Goal: Complete application form

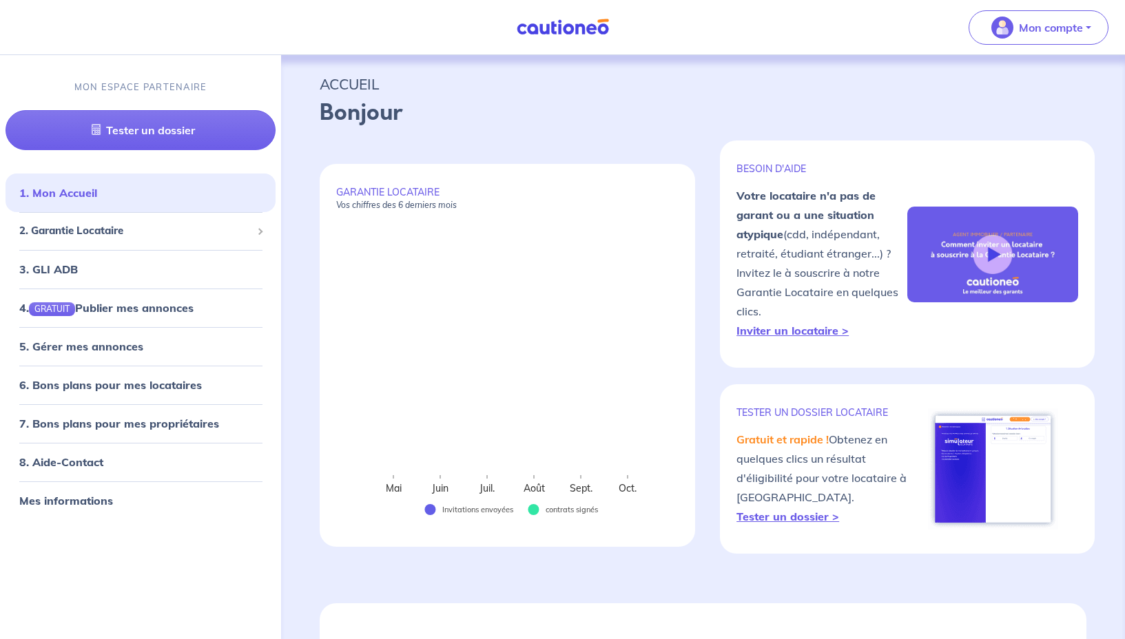
select select "FR"
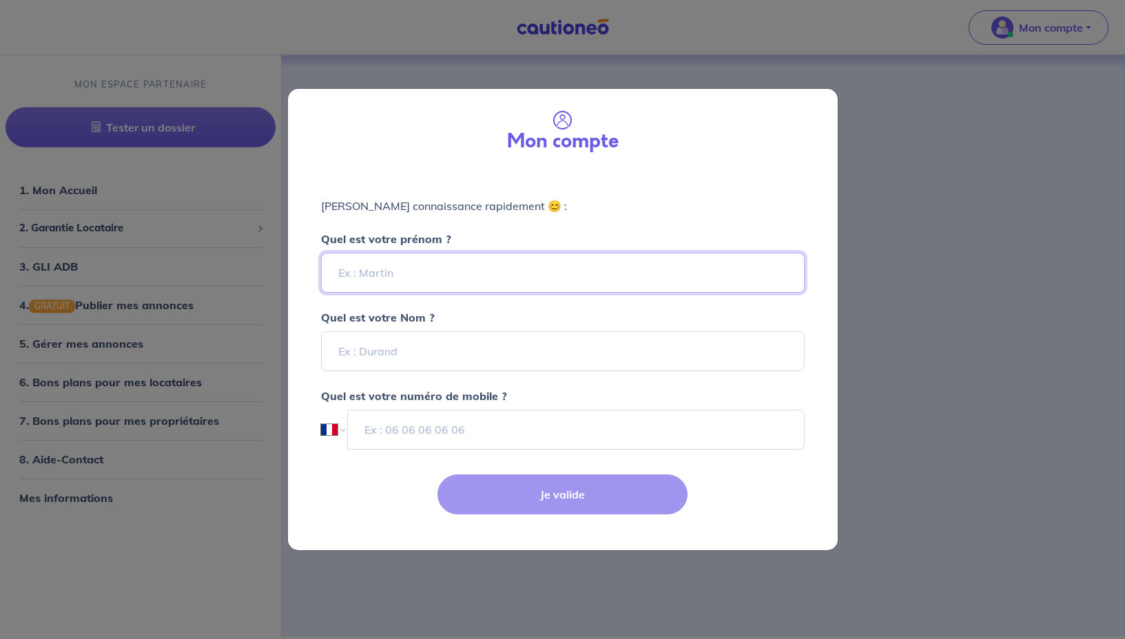
click at [488, 273] on input "Quel est votre prénom ?" at bounding box center [563, 273] width 484 height 40
type input "Metin [PERSON_NAME]"
click at [373, 353] on input "Quel est votre Nom ?" at bounding box center [563, 351] width 484 height 40
type input "YILDIRIM"
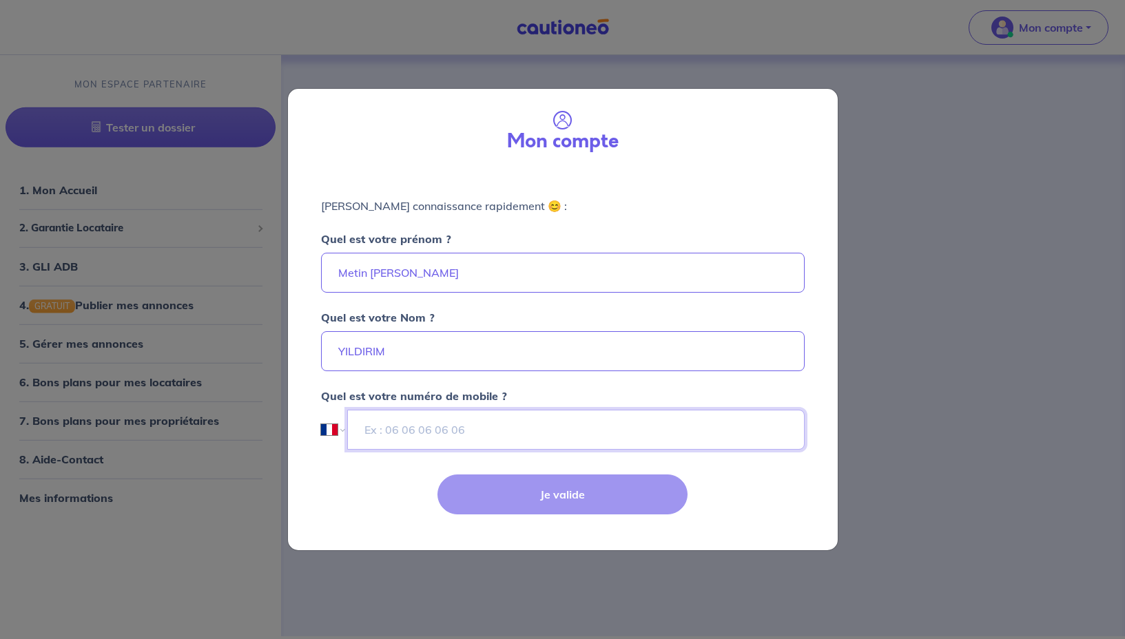
click at [373, 428] on input "tel" at bounding box center [575, 430] width 457 height 40
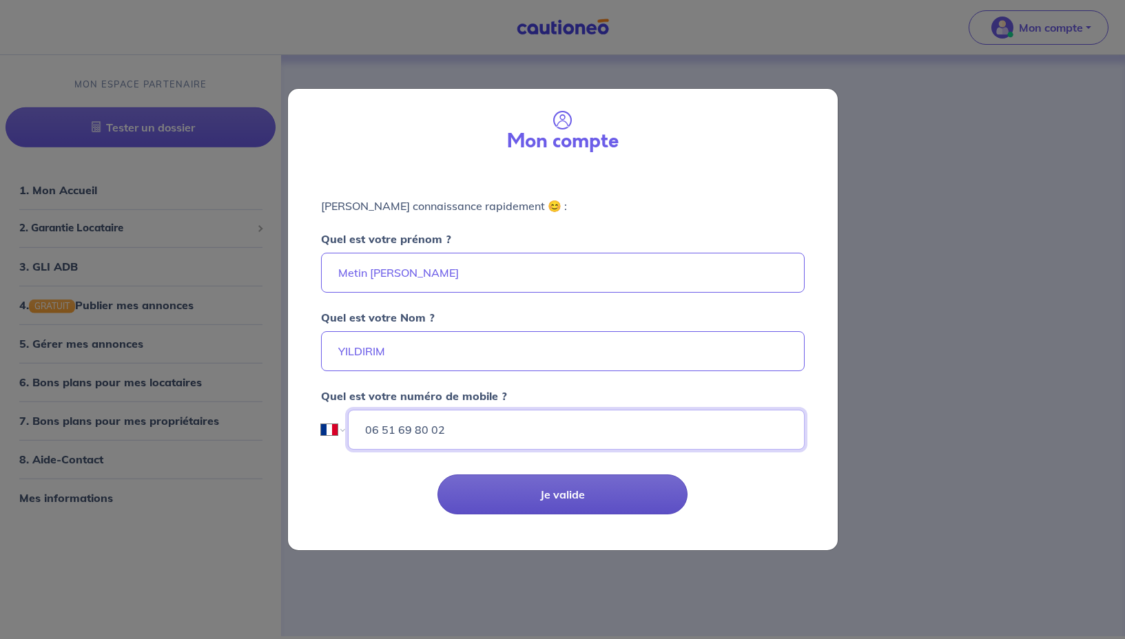
type input "06 51 69 80 02"
click at [589, 483] on button "Je valide" at bounding box center [563, 495] width 250 height 40
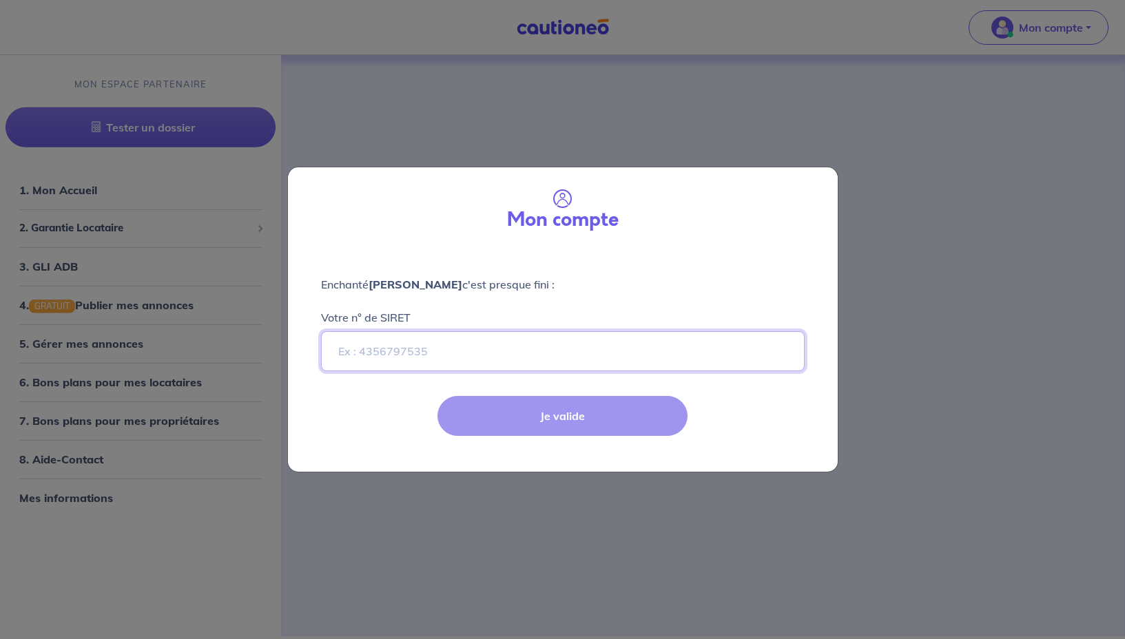
click at [487, 353] on input "Votre n° de SIRET" at bounding box center [563, 351] width 484 height 40
type input "904966983"
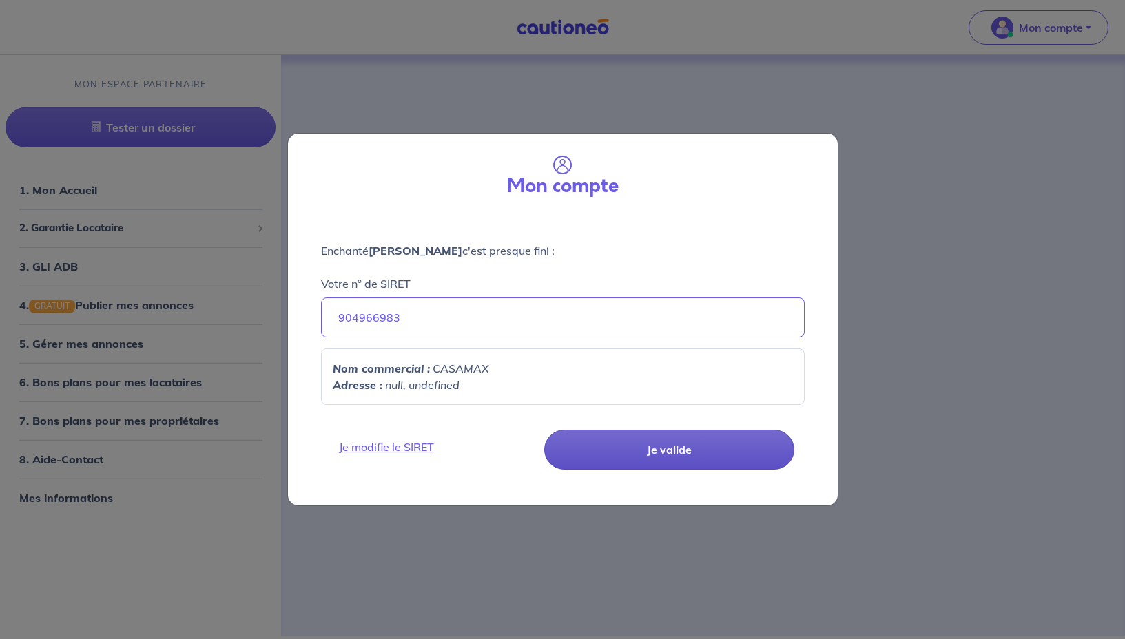
click at [649, 448] on button "Je valide" at bounding box center [669, 450] width 250 height 40
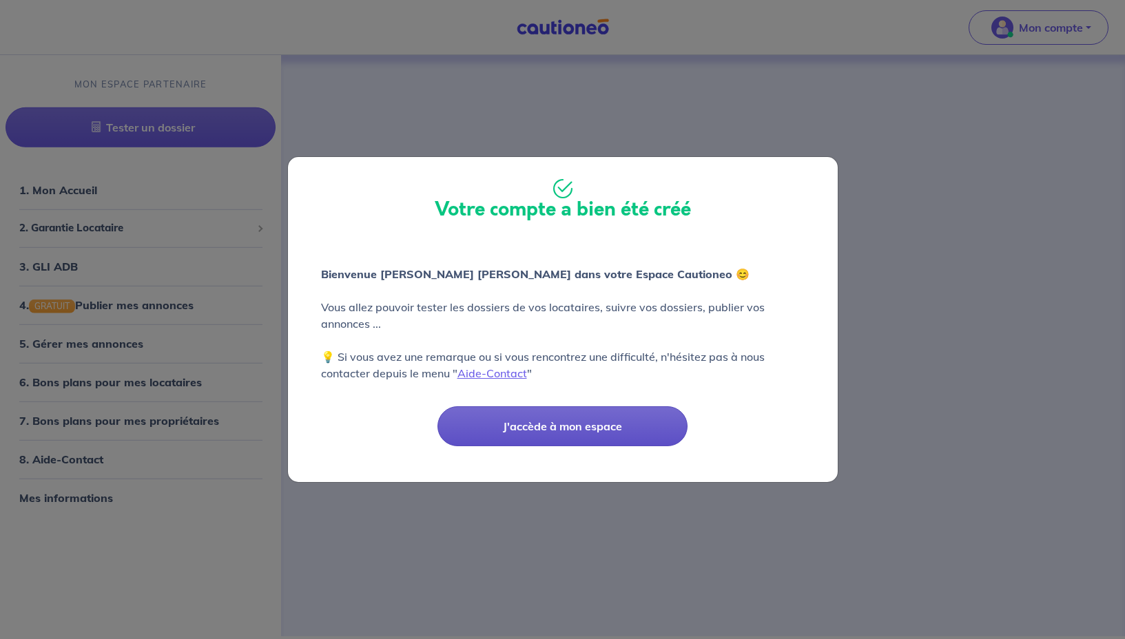
click at [592, 428] on button "J'accède à mon espace" at bounding box center [563, 427] width 250 height 40
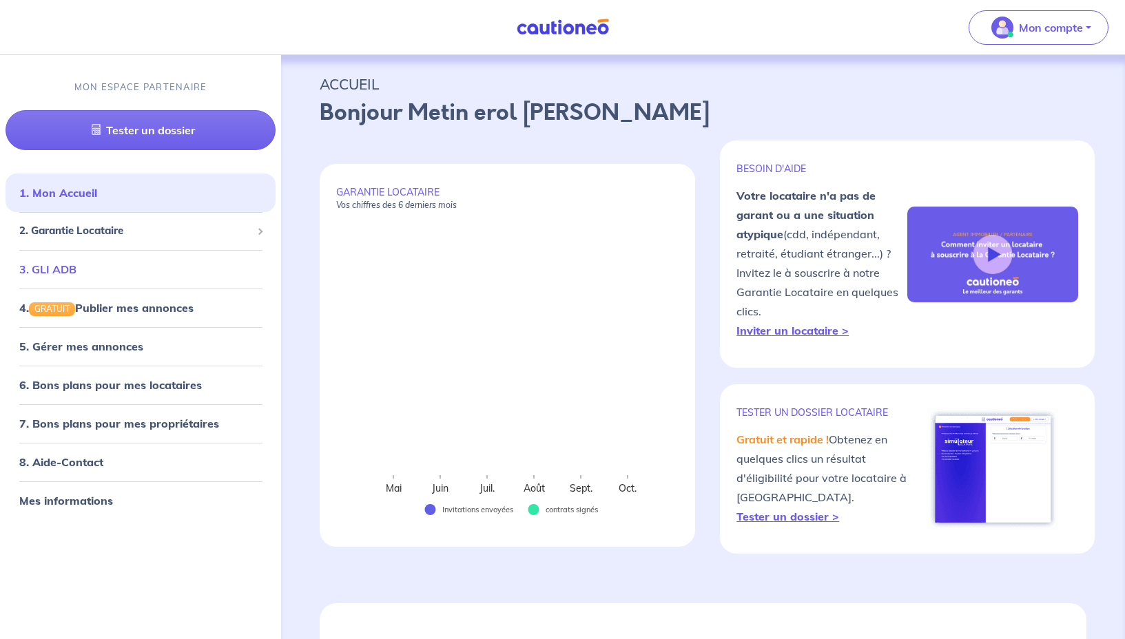
click at [76, 265] on link "3. GLI ADB" at bounding box center [47, 269] width 57 height 14
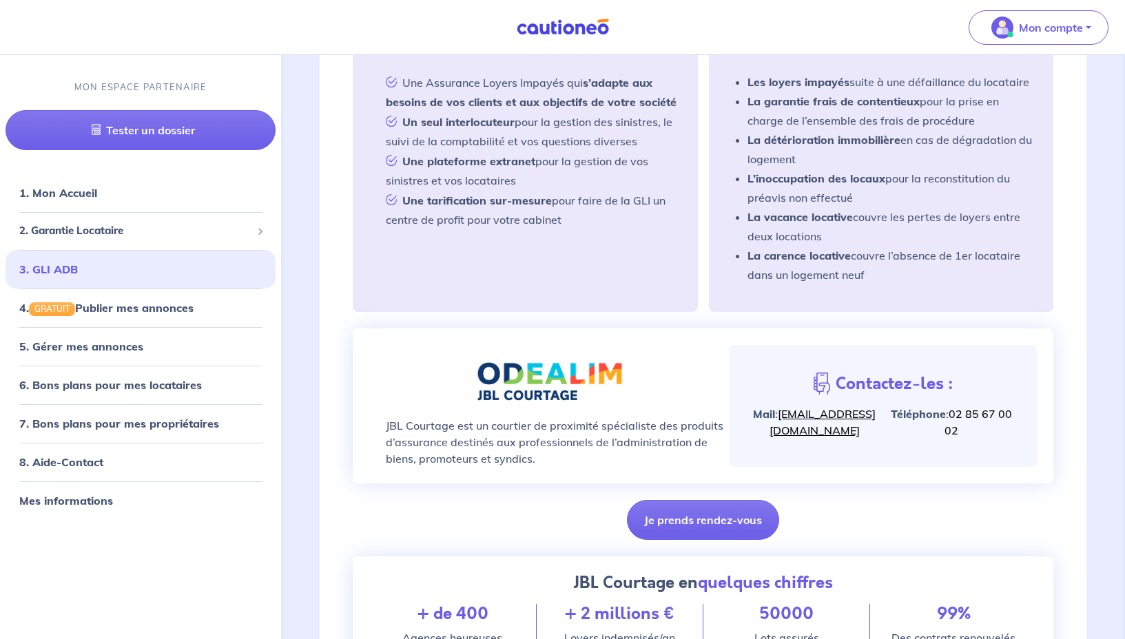
scroll to position [451, 0]
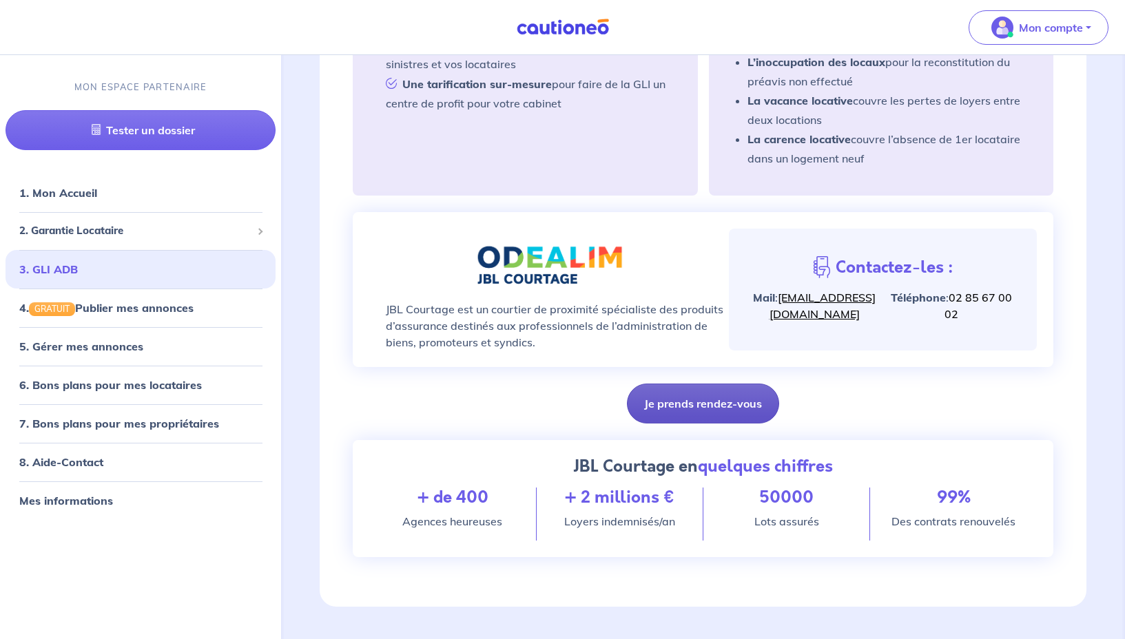
click at [713, 402] on button "Je prends rendez-vous" at bounding box center [703, 404] width 152 height 40
